Goal: Task Accomplishment & Management: Manage account settings

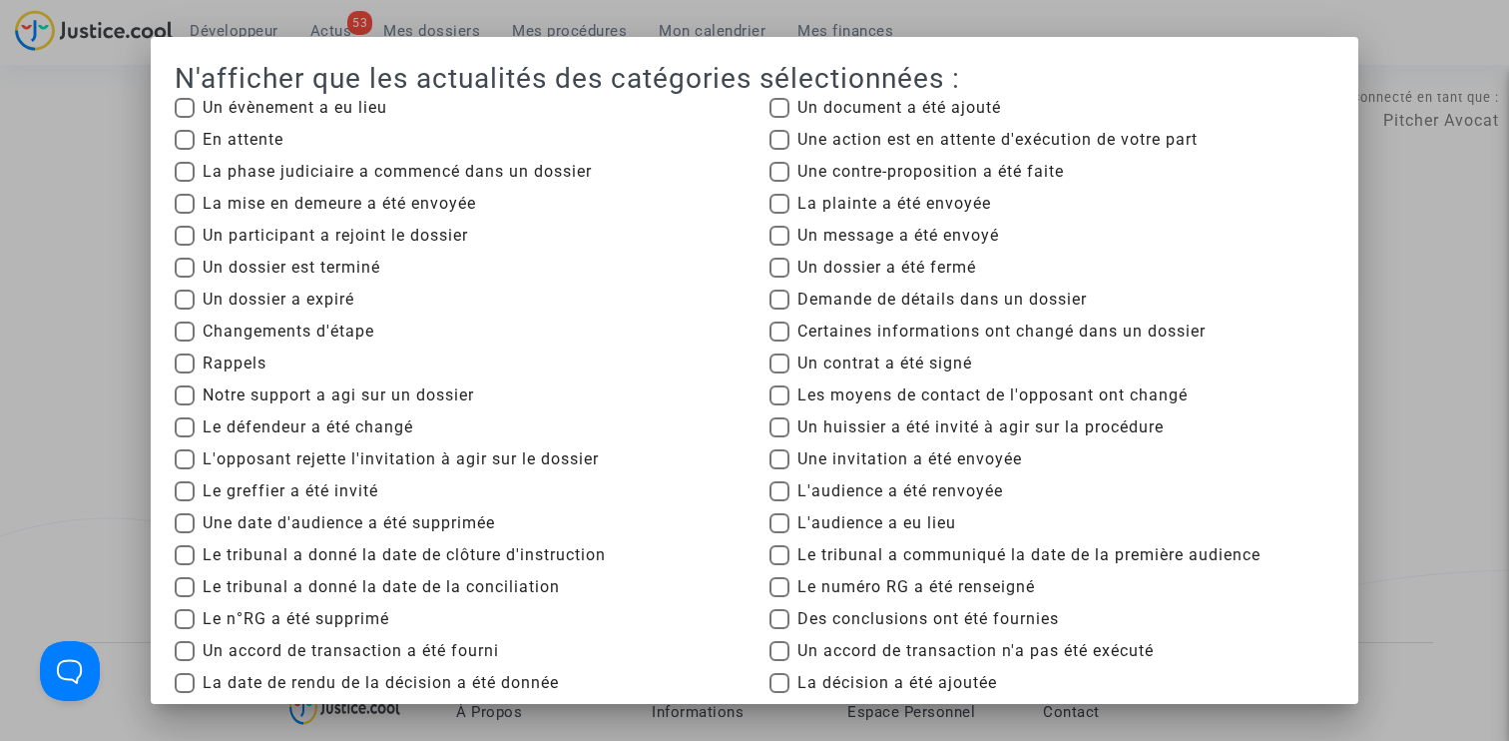
click at [1447, 273] on div at bounding box center [754, 370] width 1509 height 741
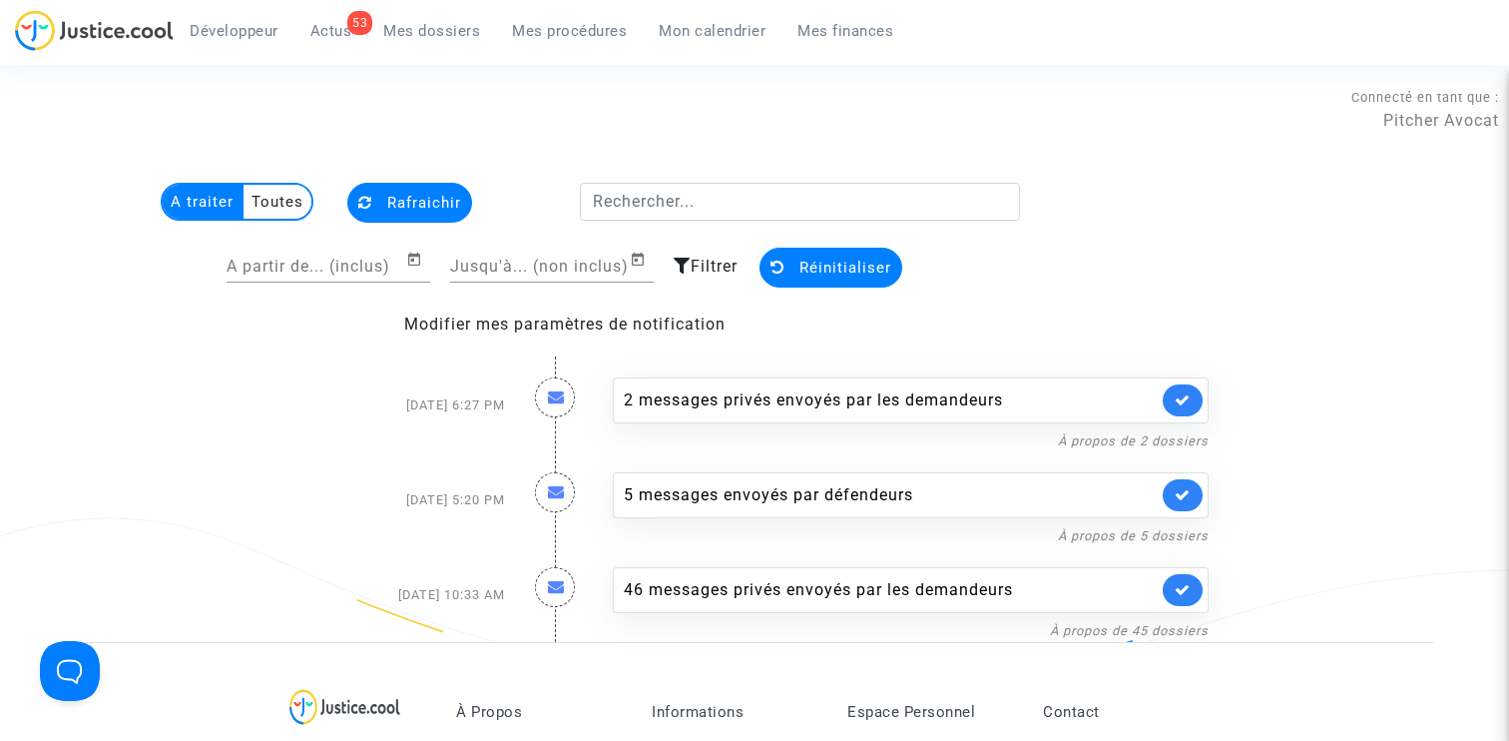
click at [606, 32] on span "Mes procédures" at bounding box center [569, 31] width 115 height 18
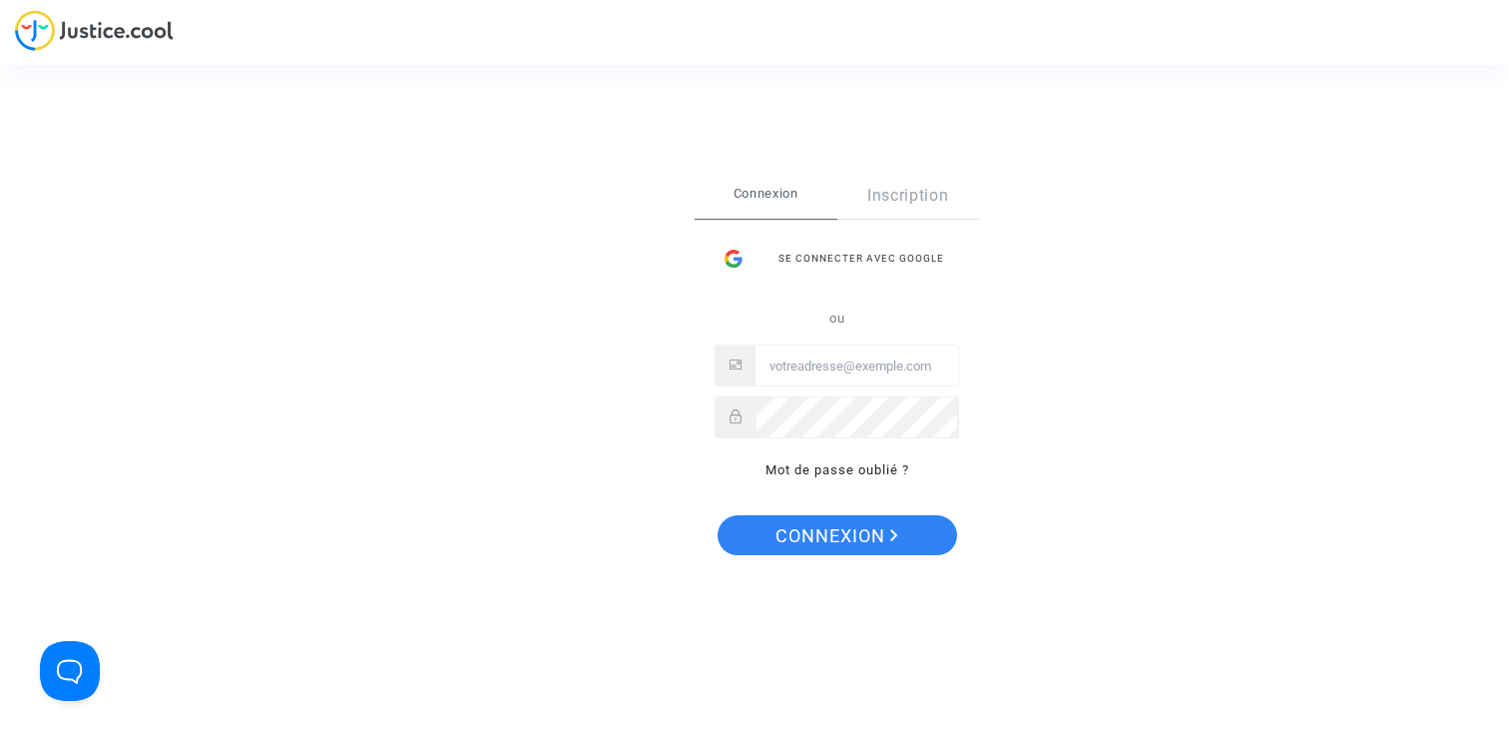
type input "claire+onboarding@justice.cool"
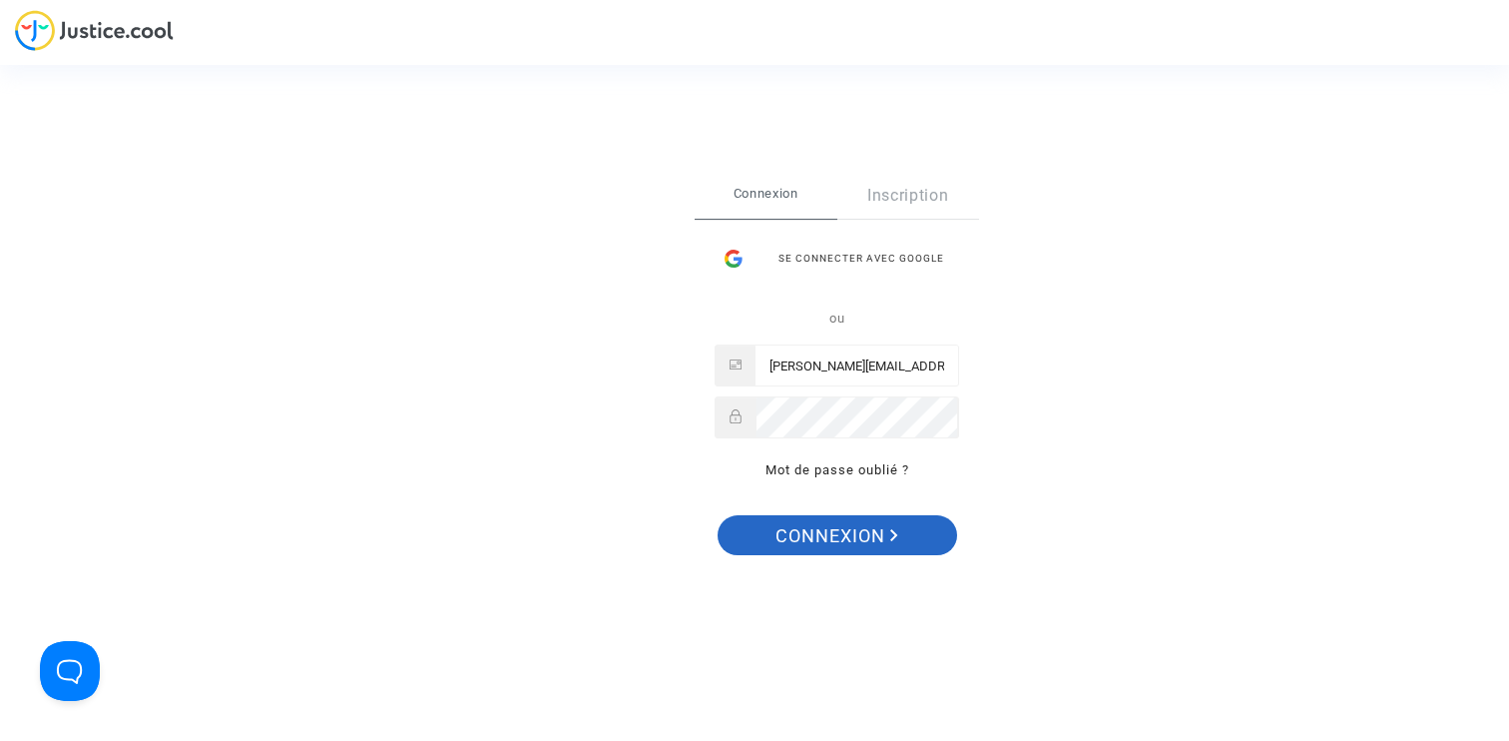
click at [833, 542] on span "Connexion" at bounding box center [837, 536] width 123 height 42
